Goal: Information Seeking & Learning: Learn about a topic

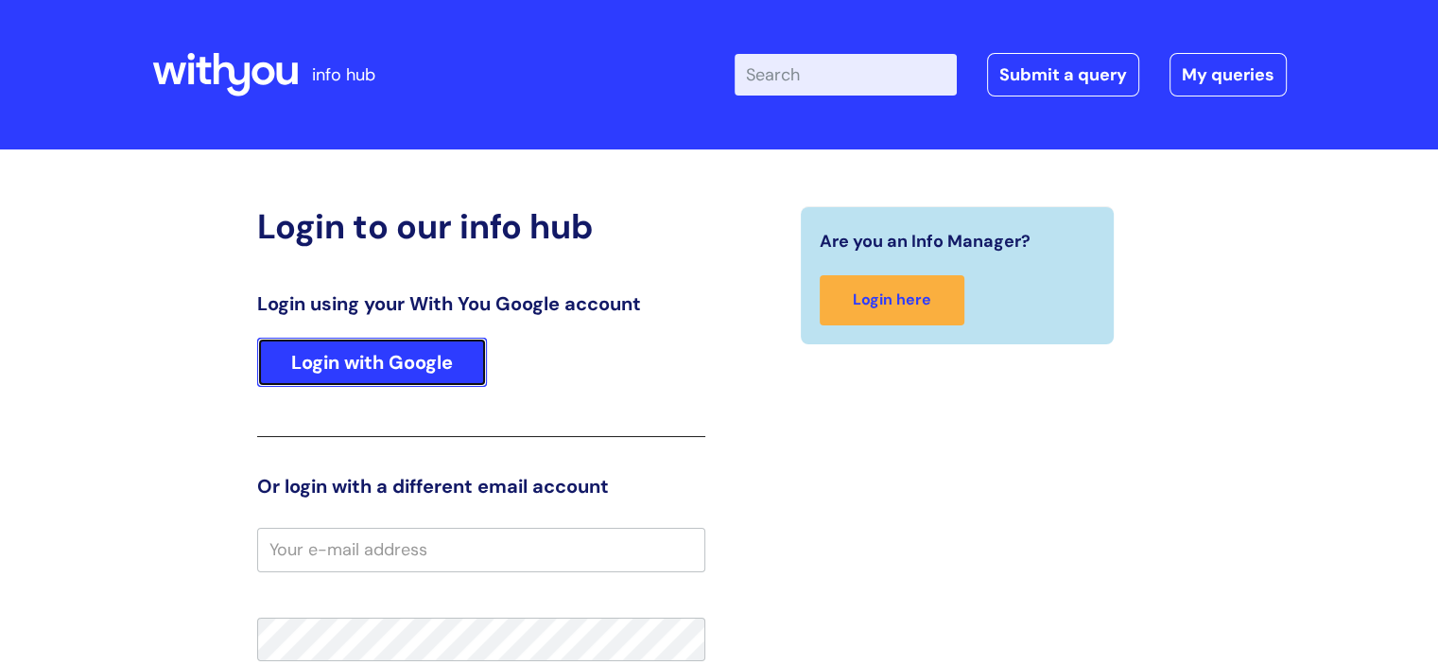
click at [372, 374] on link "Login with Google" at bounding box center [372, 362] width 230 height 49
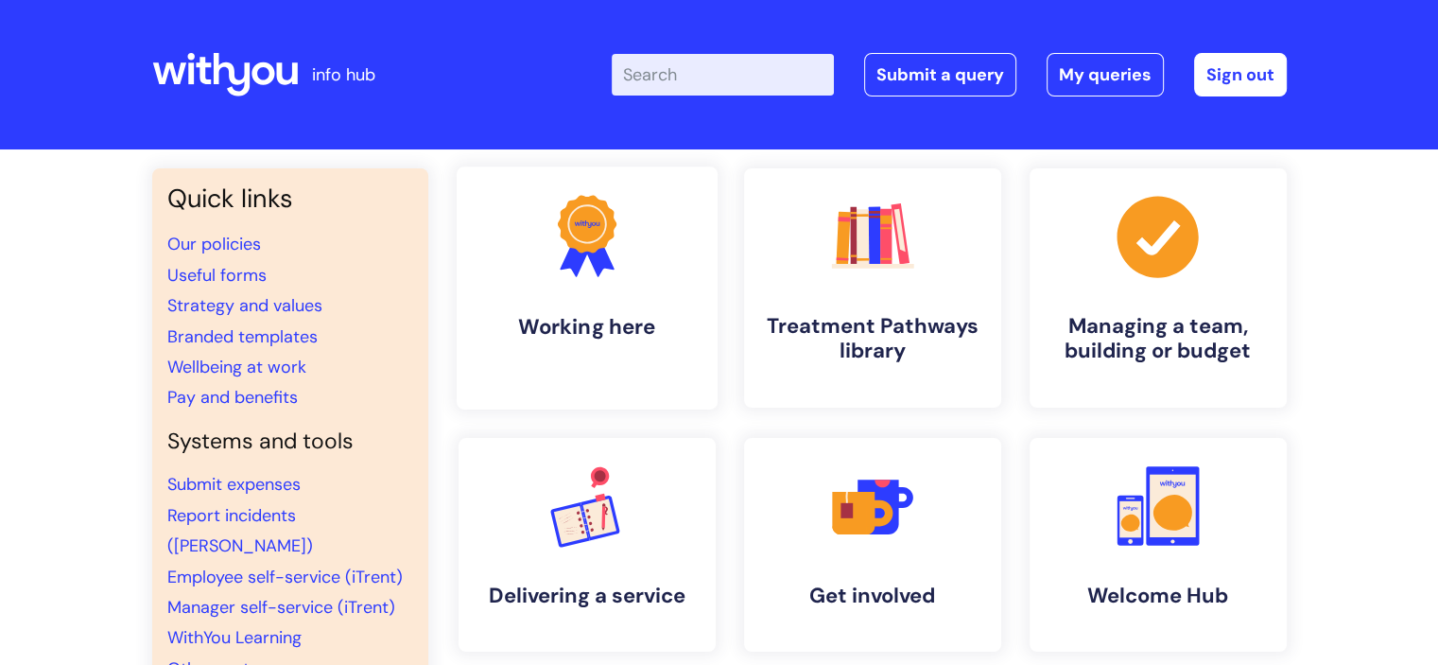
click at [572, 323] on h4 "Working here" at bounding box center [587, 327] width 231 height 26
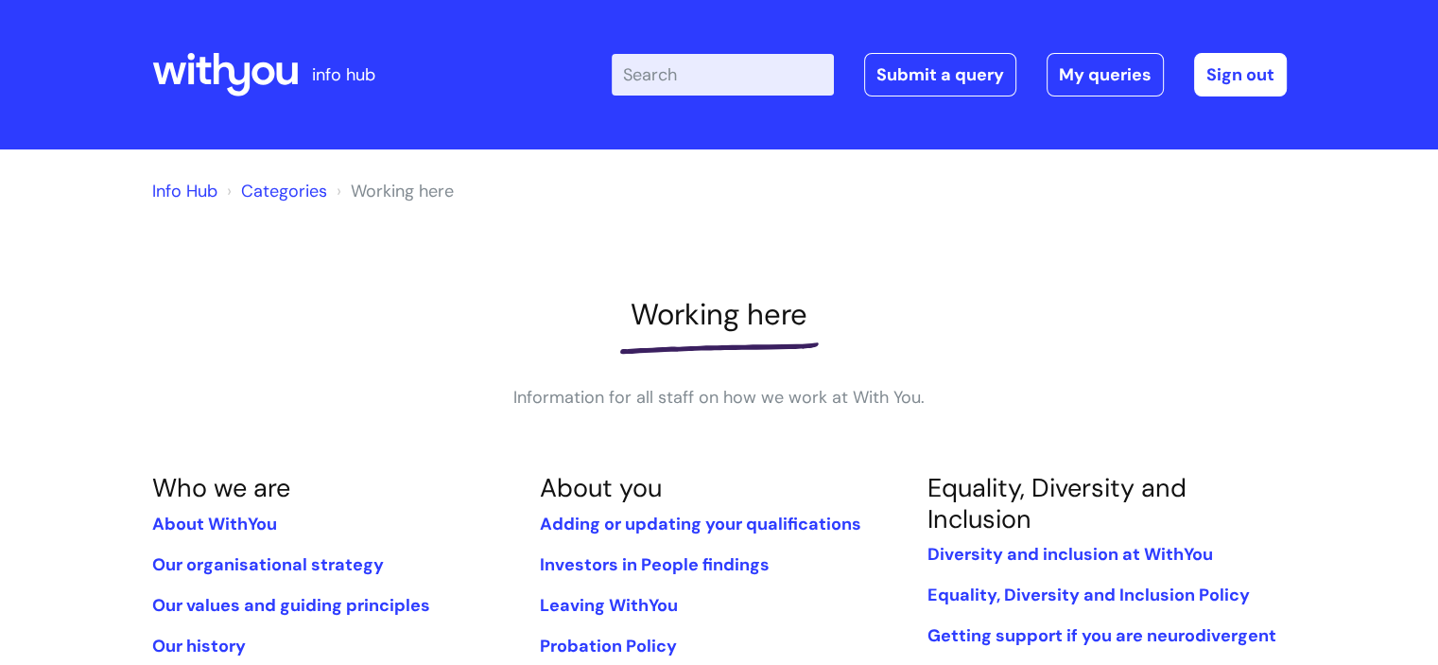
click at [427, 383] on div "Working here Information for all staff on how we work at With You." at bounding box center [719, 354] width 1135 height 115
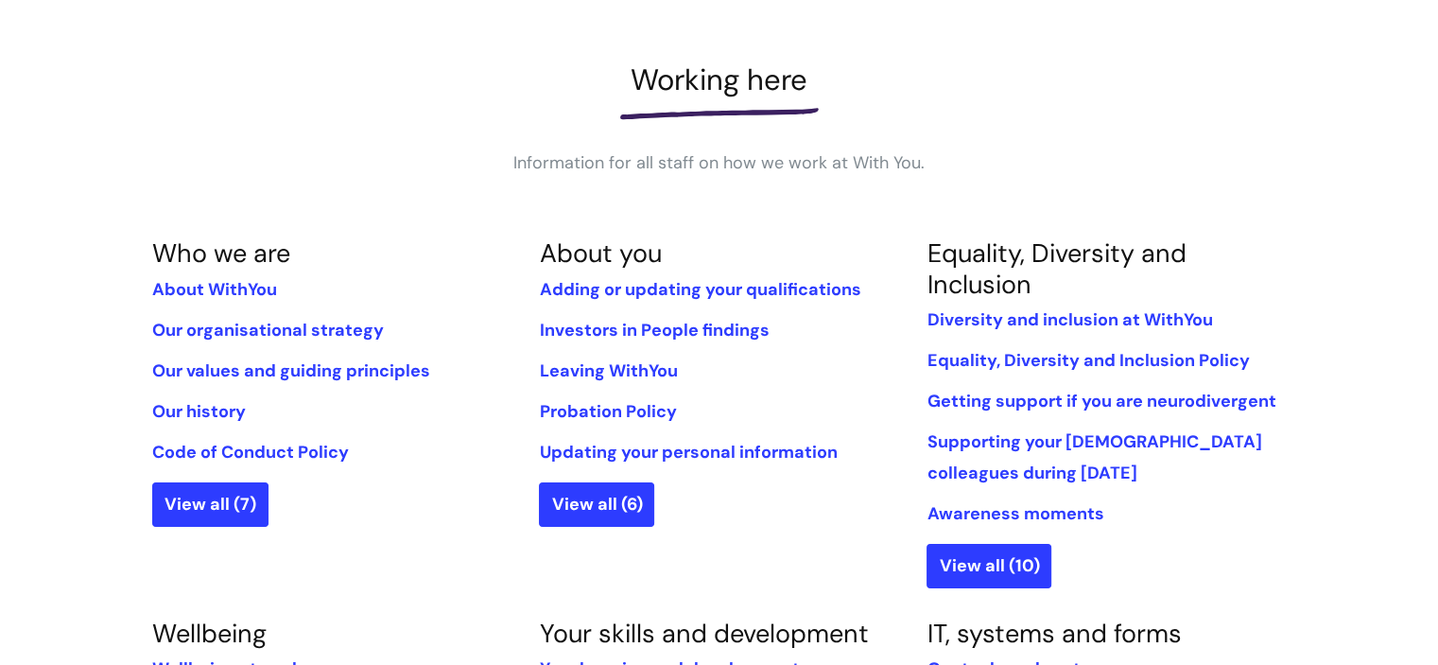
scroll to position [265, 0]
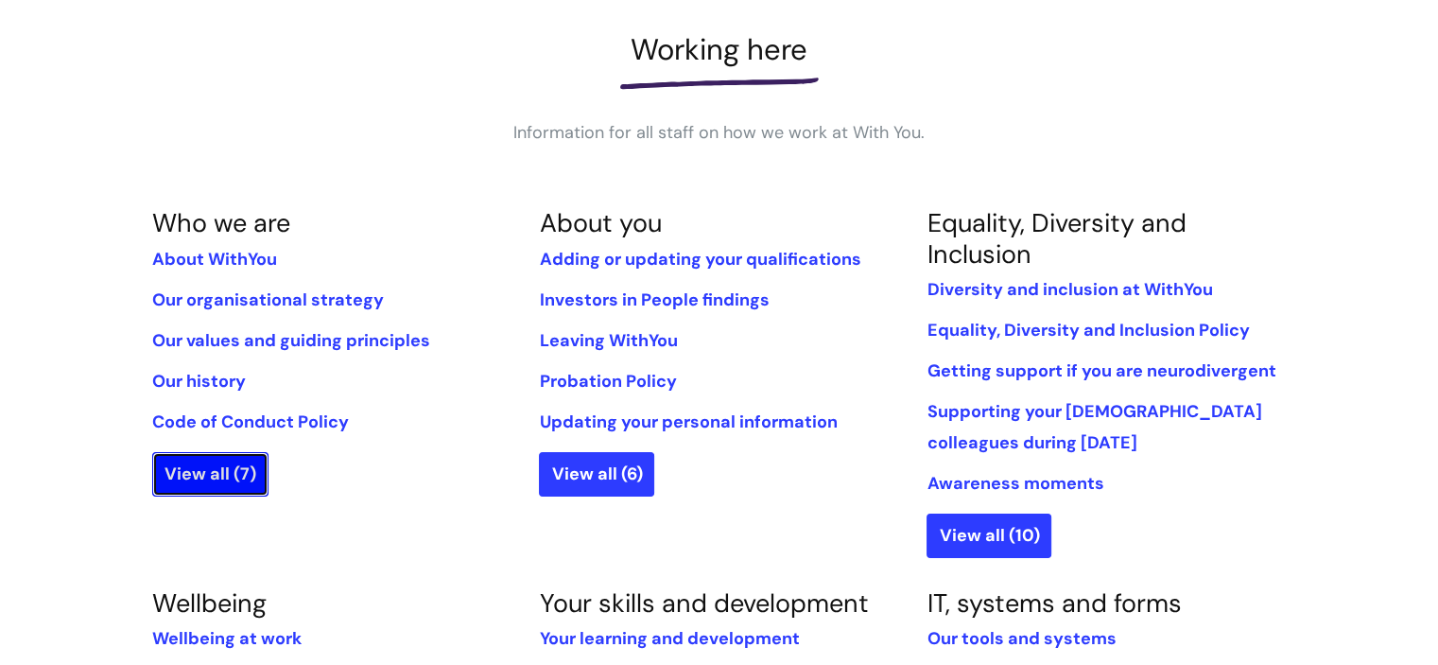
click at [207, 473] on link "View all (7)" at bounding box center [210, 474] width 116 height 44
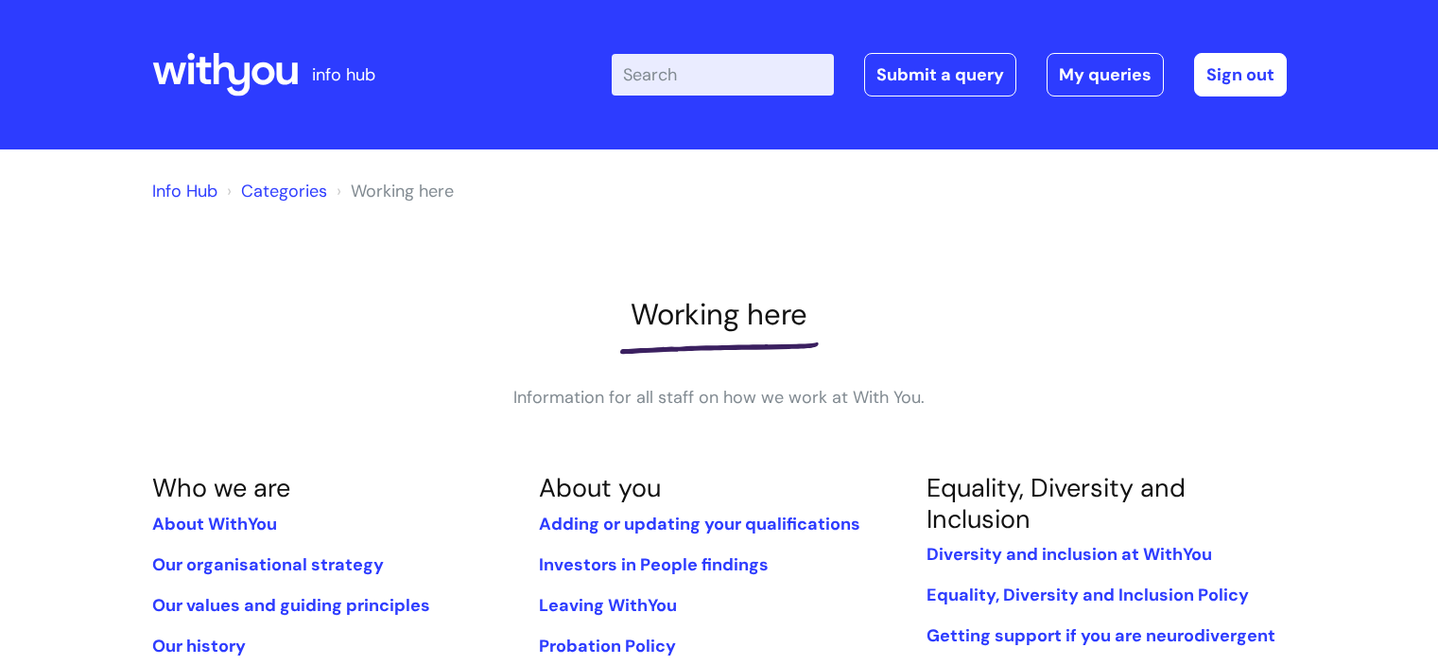
scroll to position [265, 0]
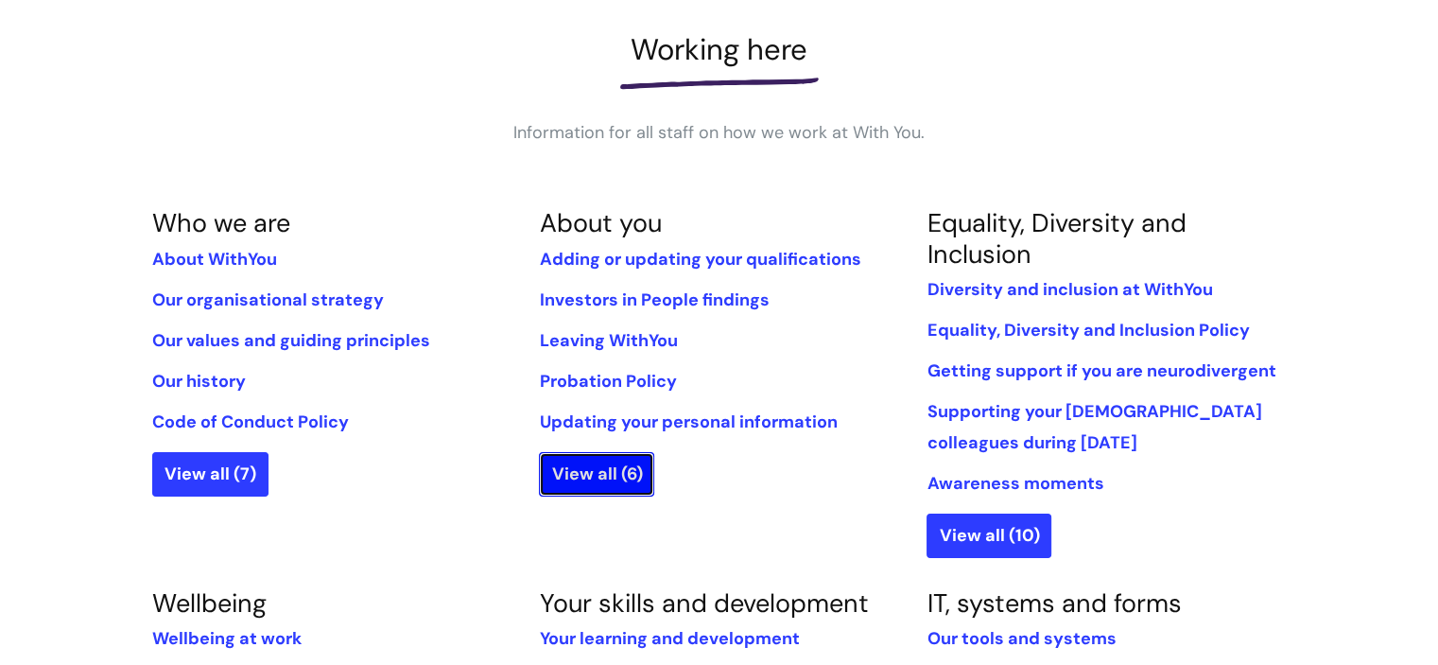
click at [617, 472] on link "View all (6)" at bounding box center [596, 474] width 115 height 44
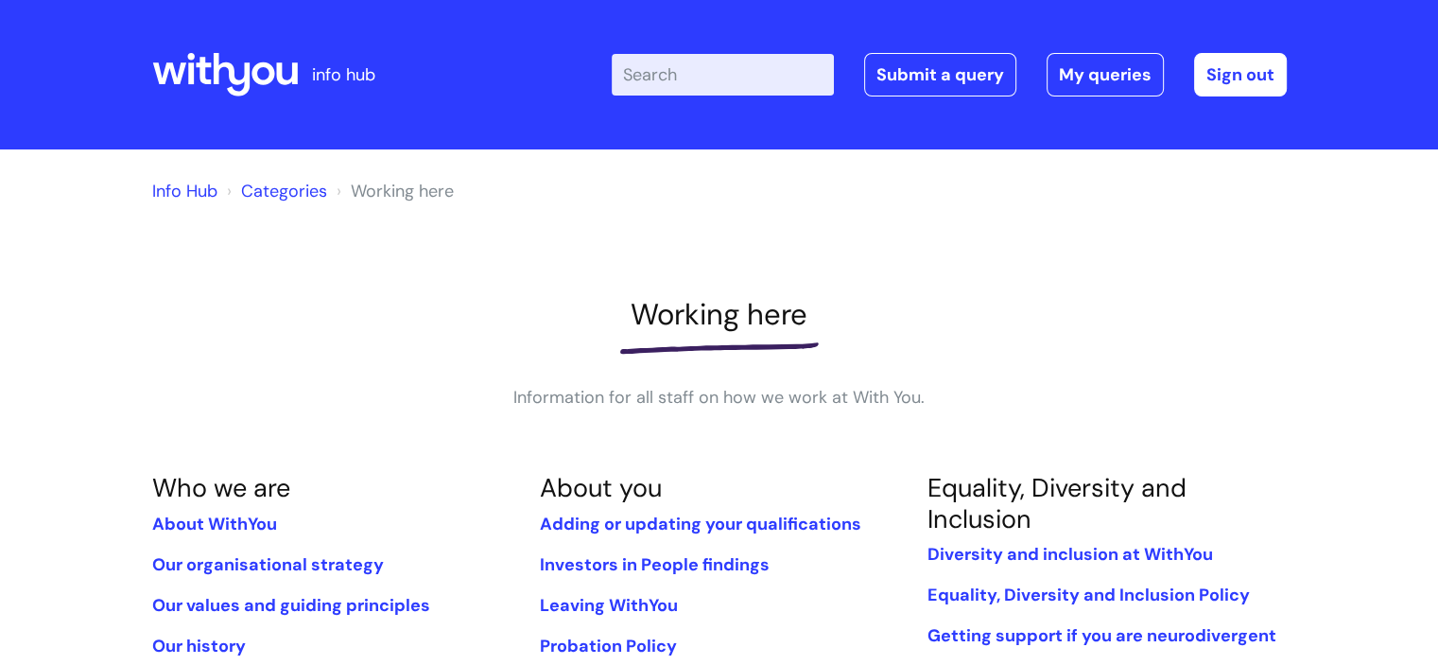
click at [181, 192] on link "Info Hub" at bounding box center [184, 191] width 65 height 23
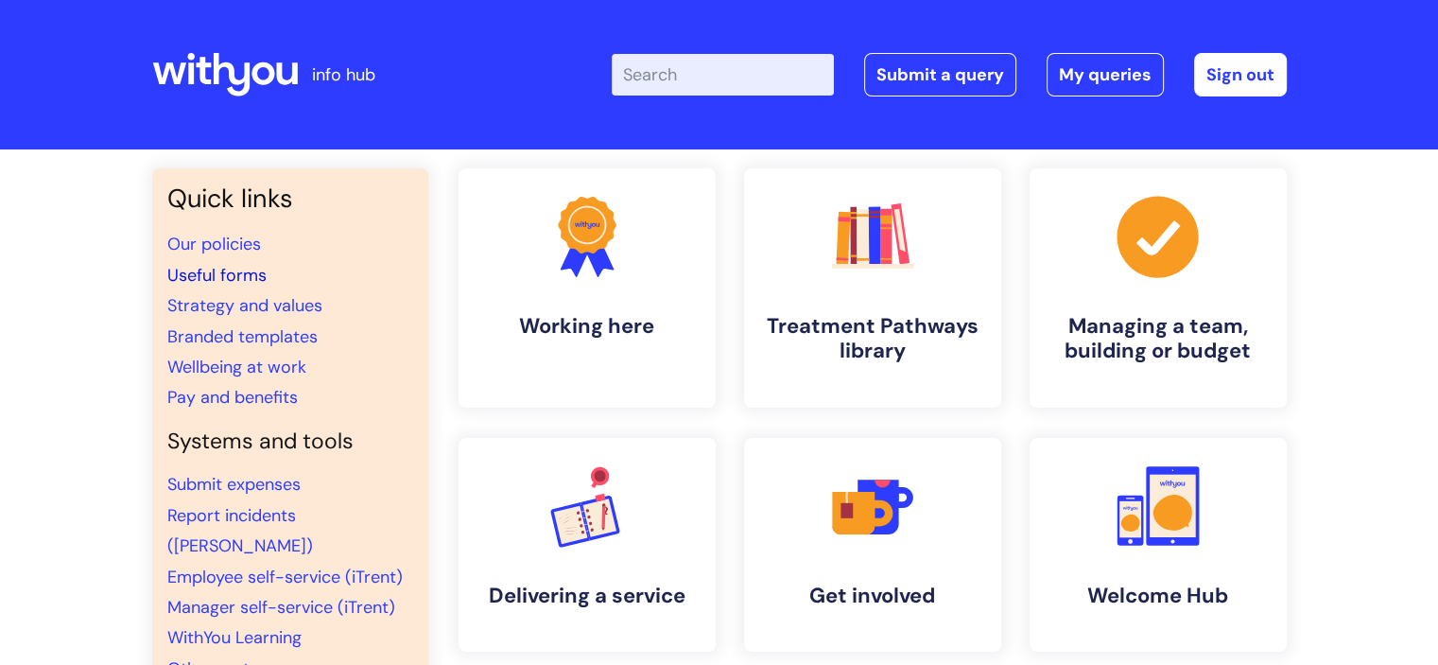
click at [204, 278] on link "Useful forms" at bounding box center [216, 275] width 99 height 23
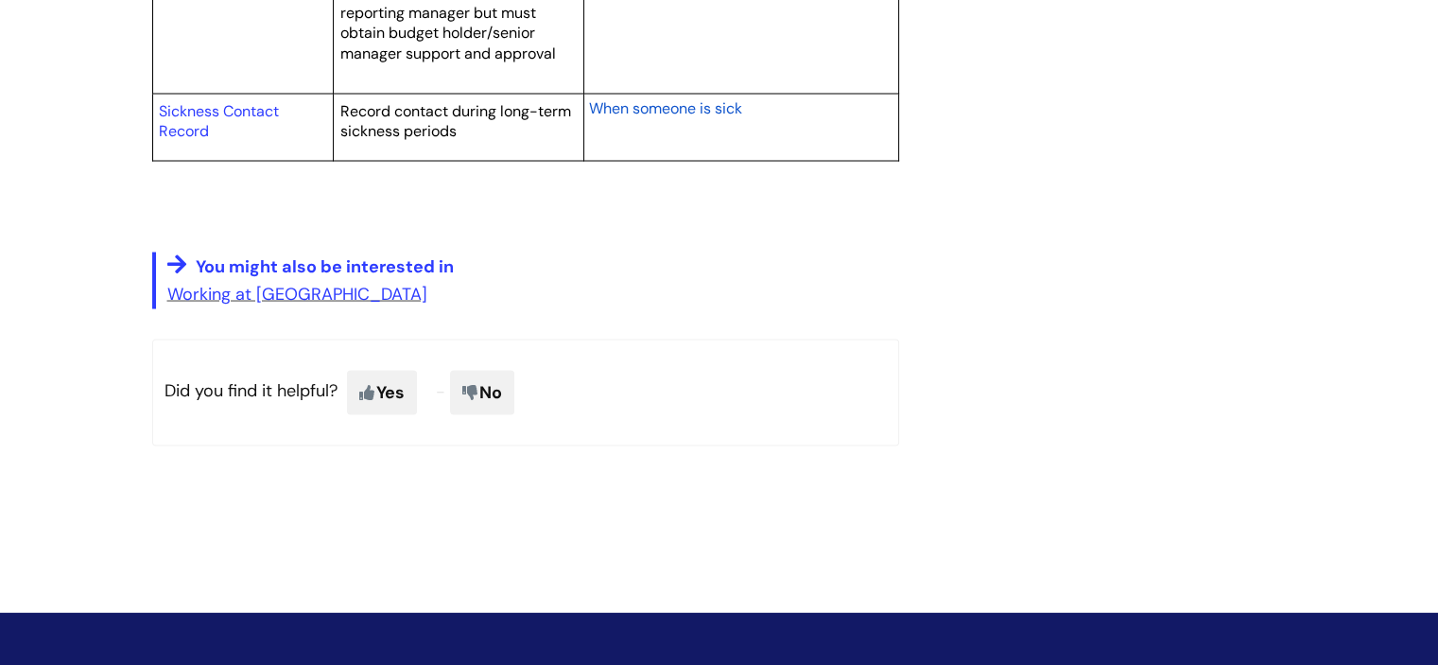
scroll to position [3594, 0]
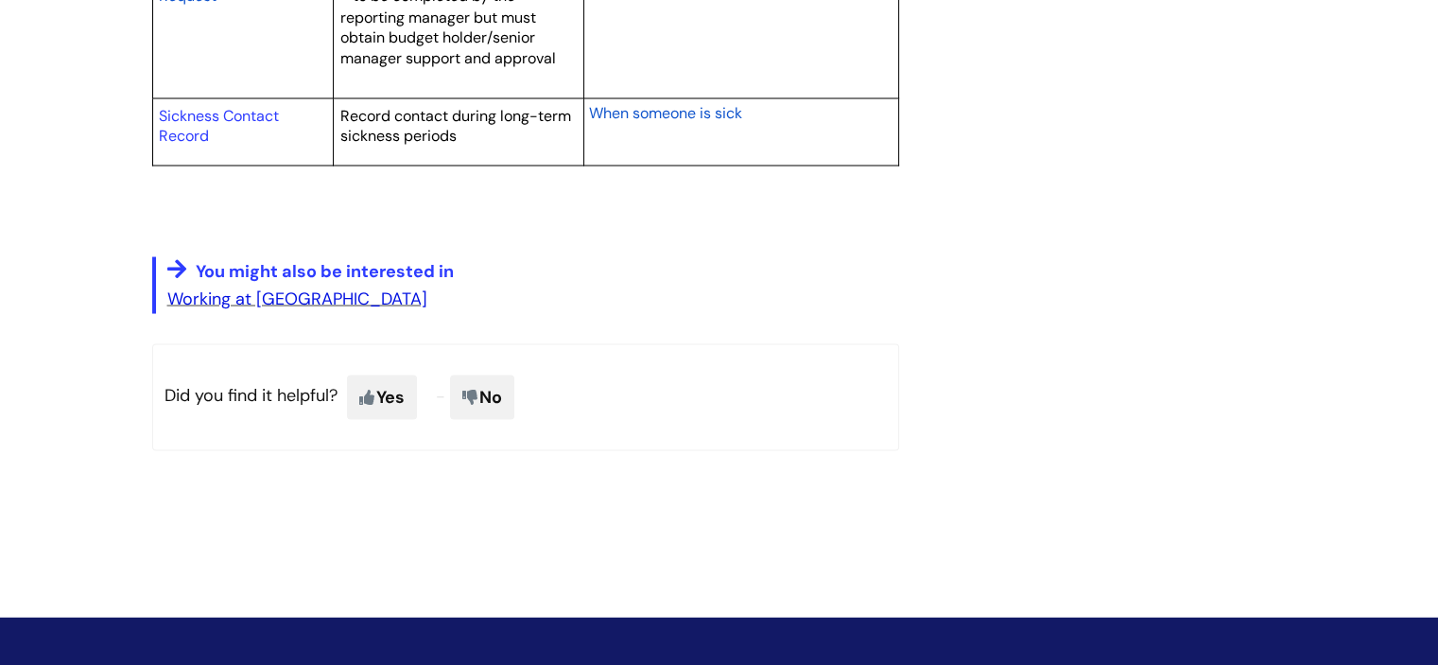
click at [246, 288] on link "Working at [GEOGRAPHIC_DATA]" at bounding box center [297, 298] width 260 height 23
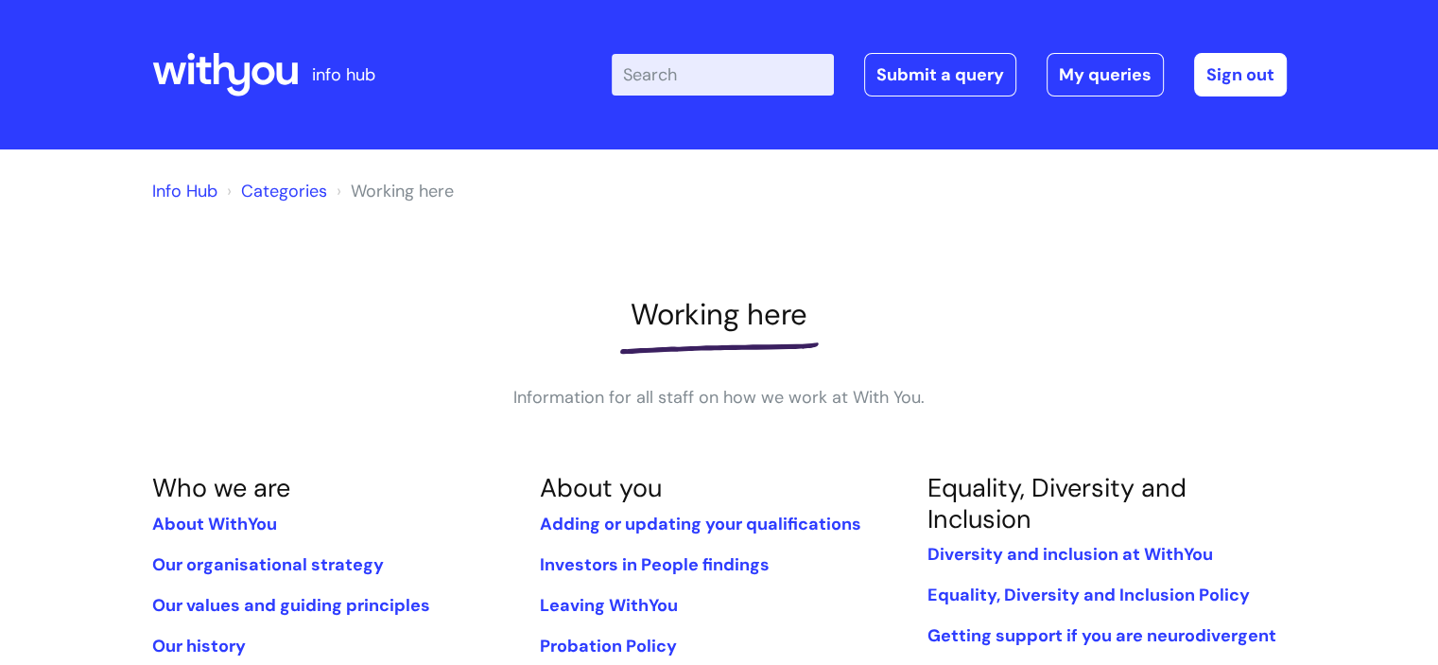
click at [427, 345] on div at bounding box center [719, 348] width 1135 height 30
click at [199, 188] on link "Info Hub" at bounding box center [184, 191] width 65 height 23
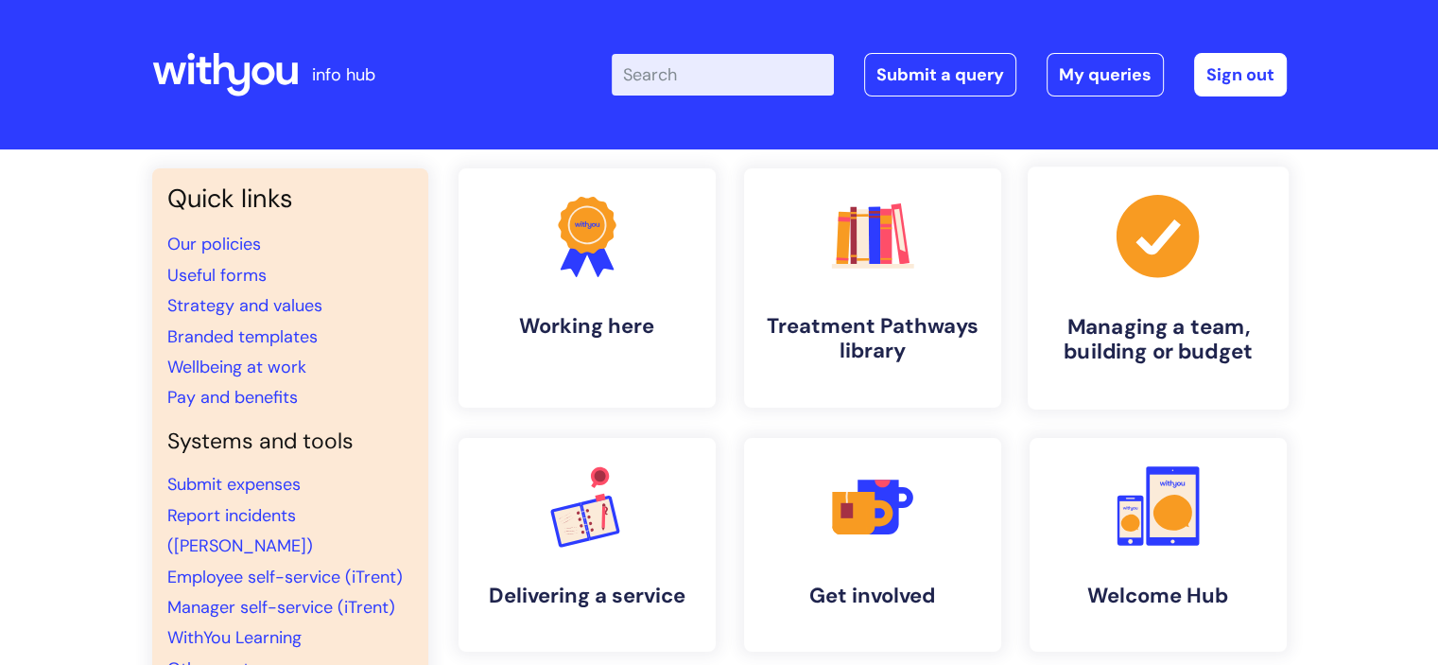
click at [1093, 291] on link ".cls-1{fill:#a53144;stroke-width:0px;} Managing a team, building or budget" at bounding box center [1157, 287] width 261 height 243
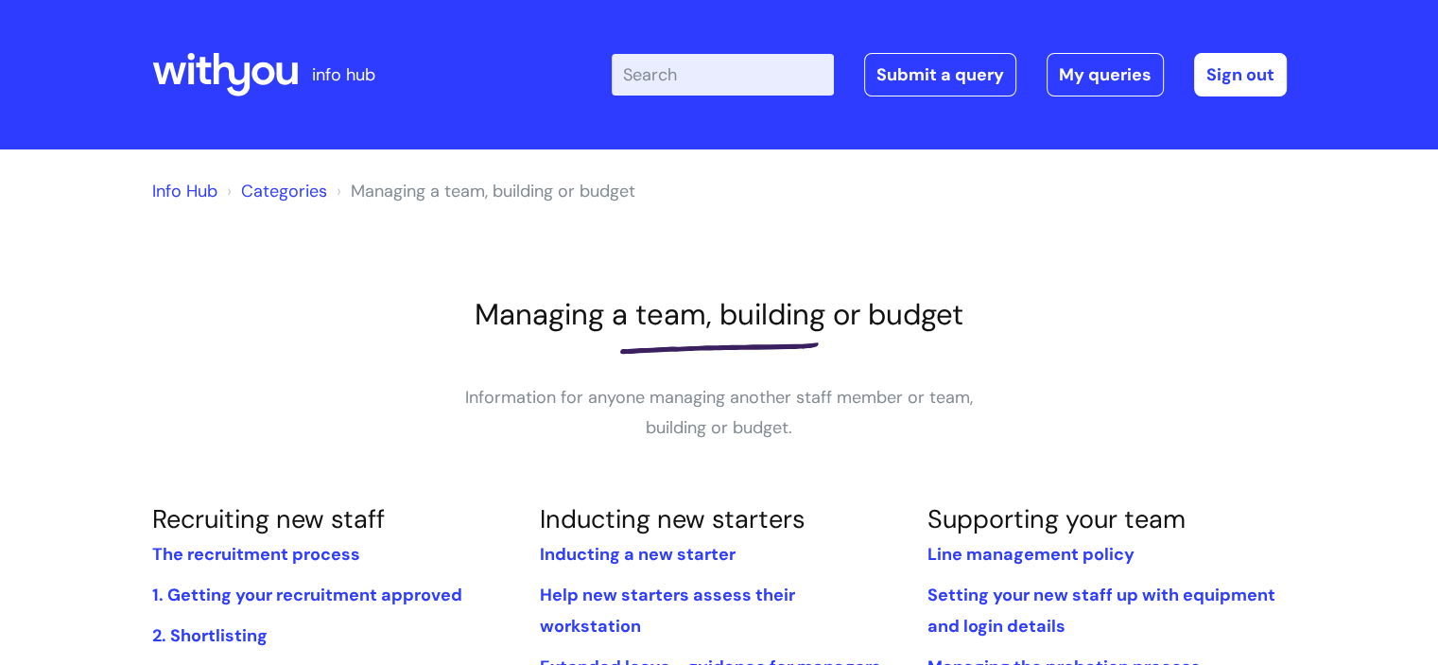
click at [958, 357] on div at bounding box center [719, 348] width 1135 height 30
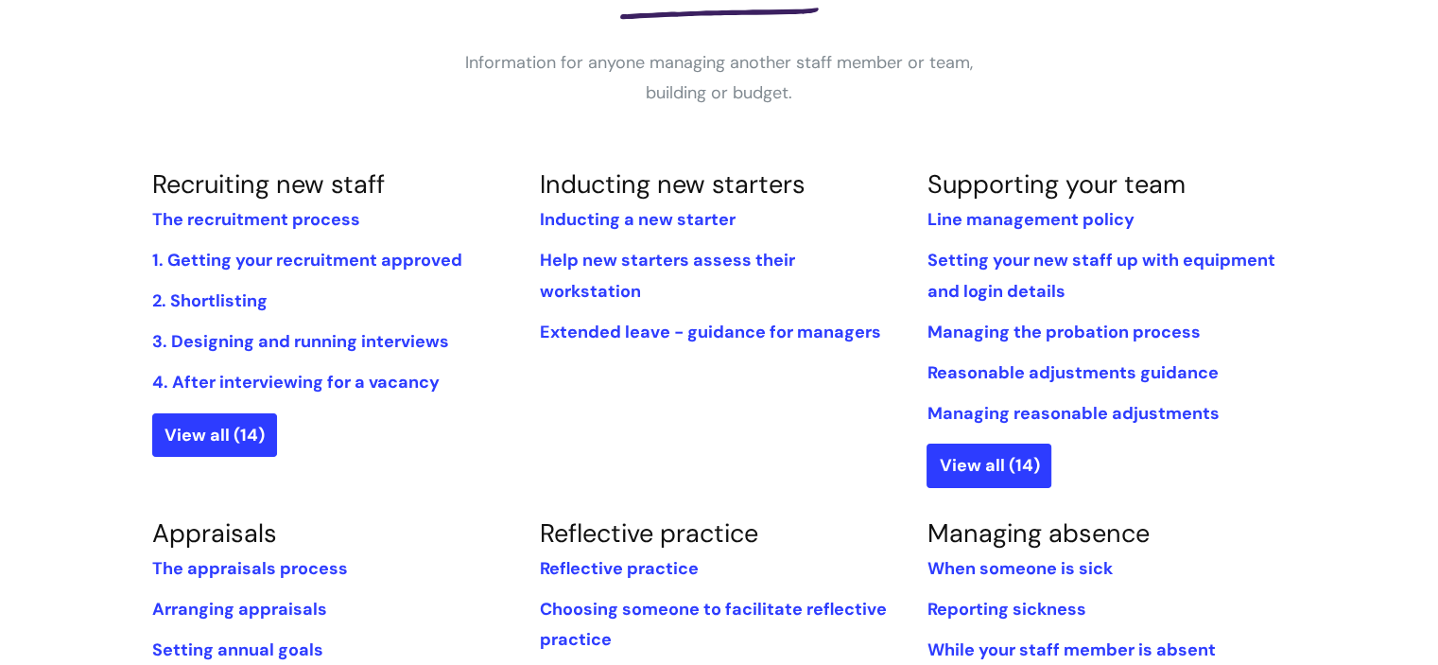
scroll to position [378, 0]
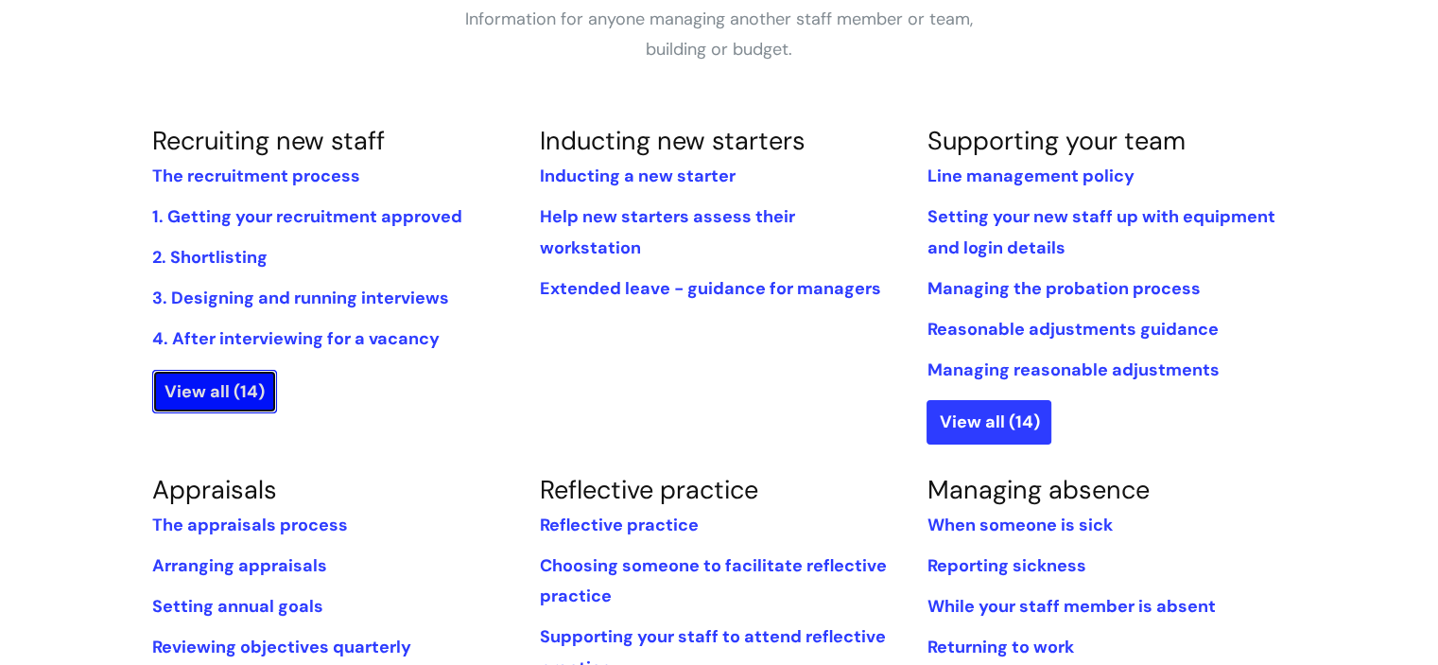
click at [236, 389] on link "View all (14)" at bounding box center [214, 392] width 125 height 44
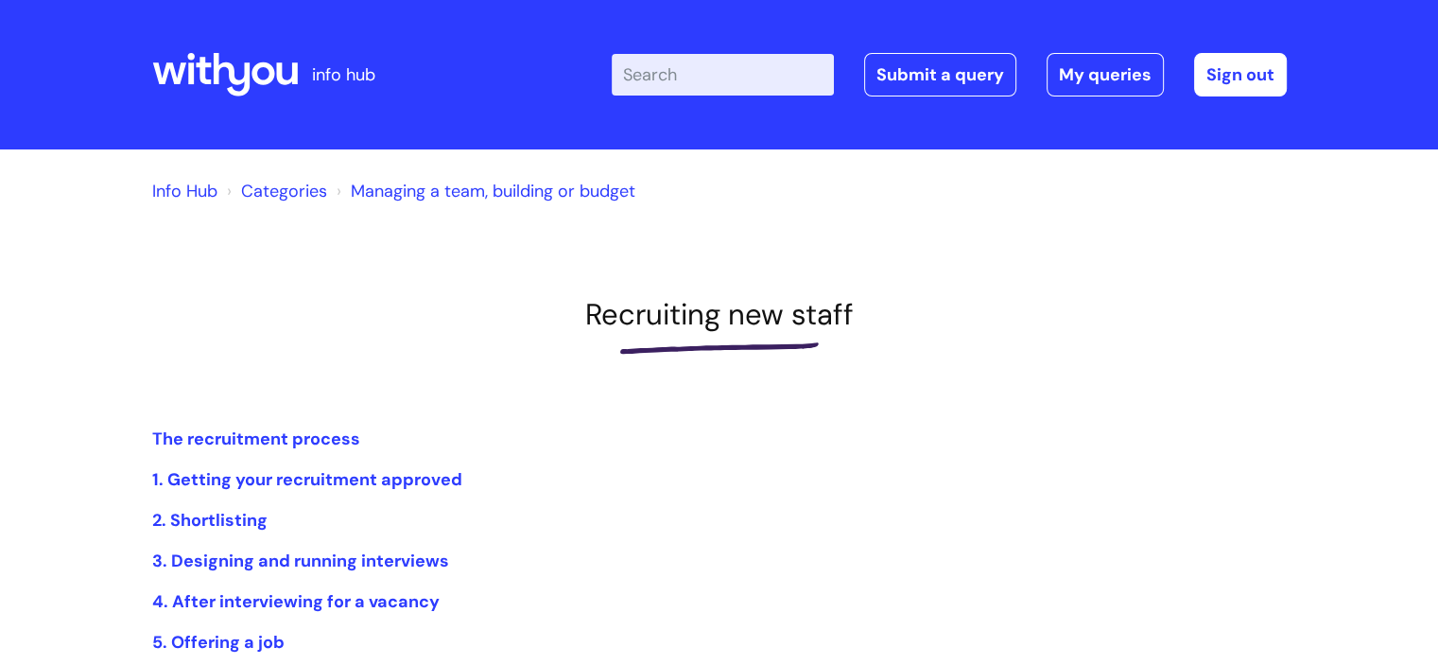
click at [378, 192] on link "Managing a team, building or budget" at bounding box center [493, 191] width 285 height 23
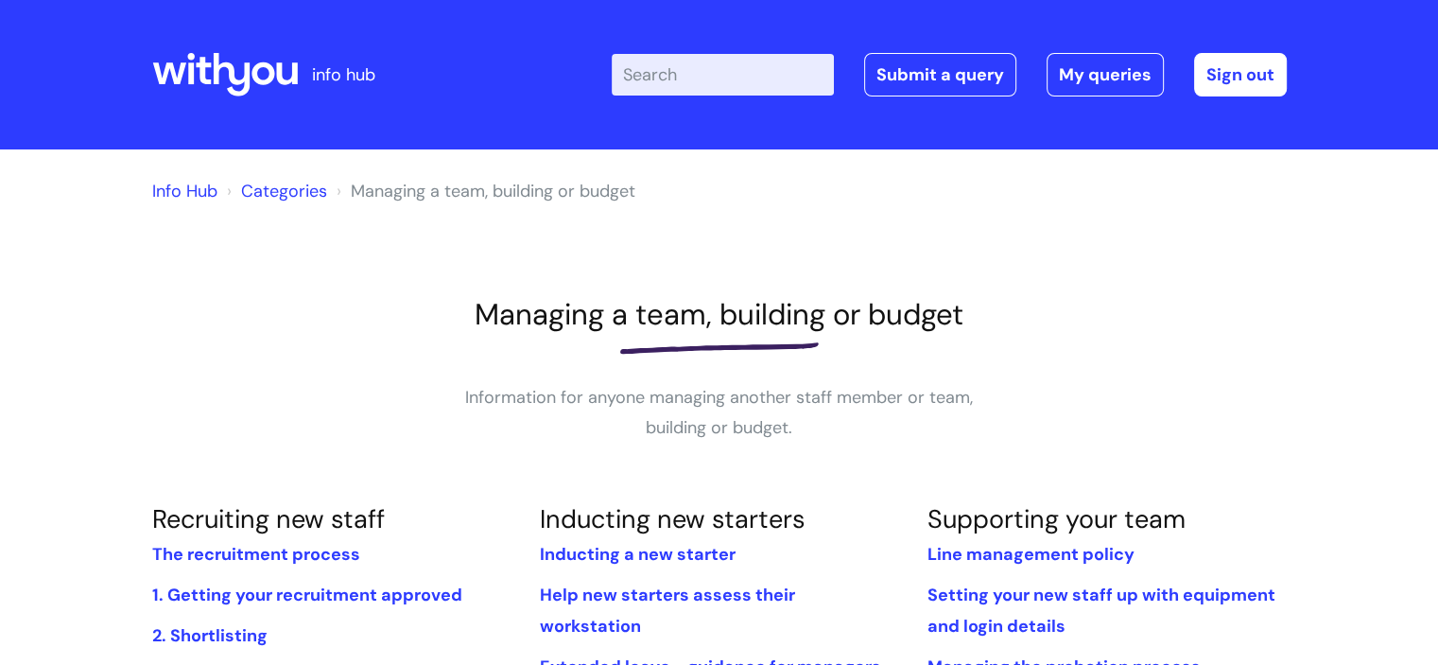
click at [587, 390] on p "Information for anyone managing another staff member or team, building or budge…" at bounding box center [719, 412] width 567 height 61
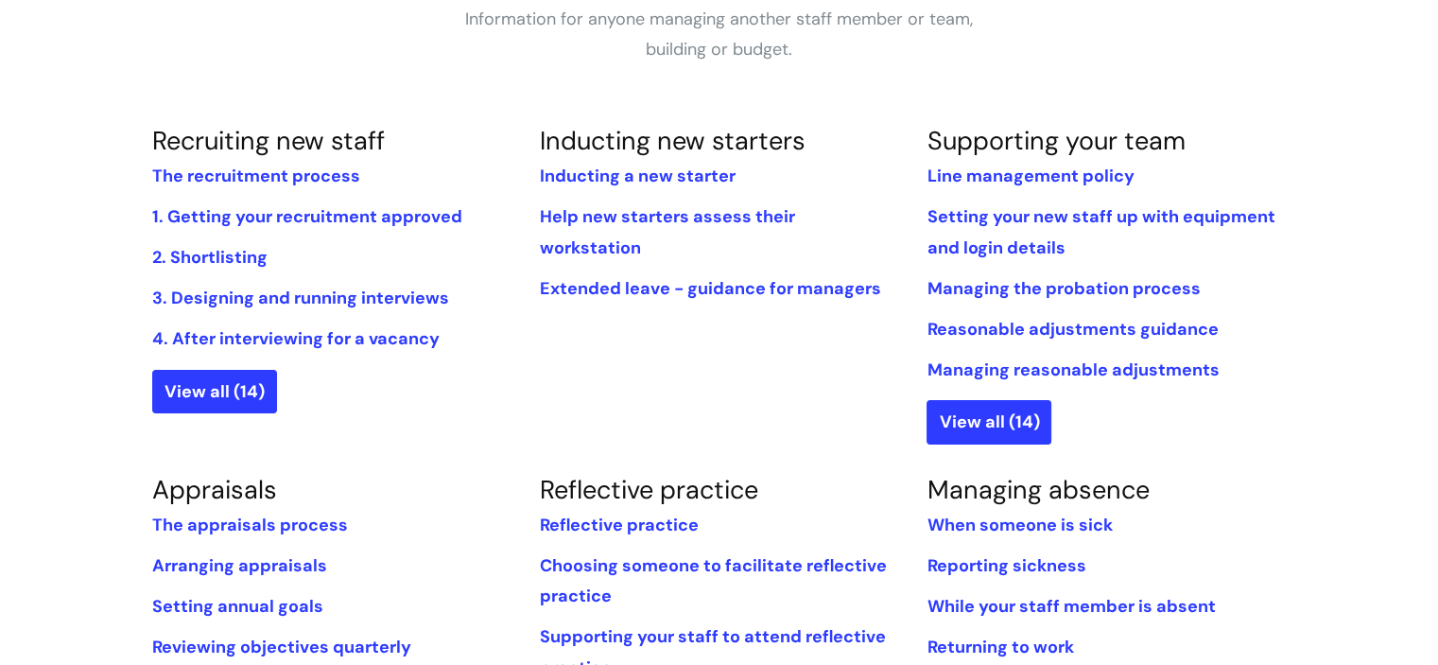
scroll to position [416, 0]
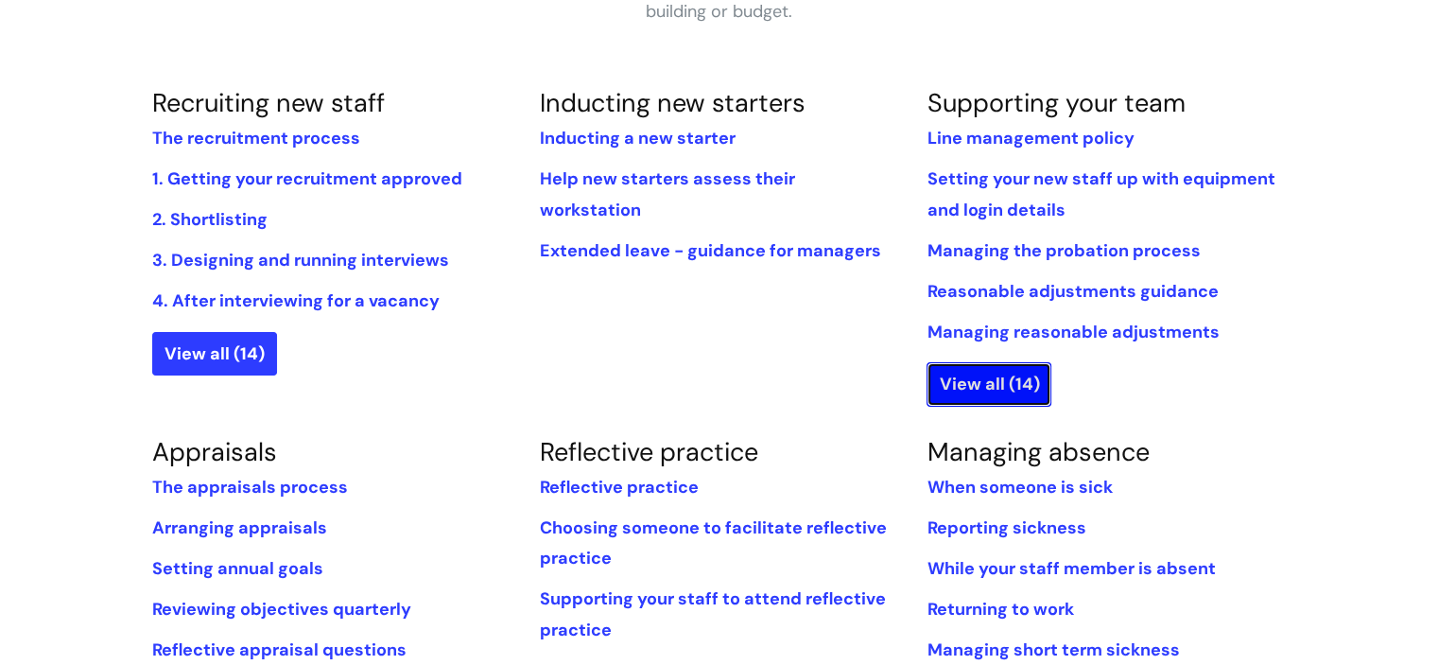
click at [967, 389] on link "View all (14)" at bounding box center [989, 384] width 125 height 44
